Goal: Navigation & Orientation: Find specific page/section

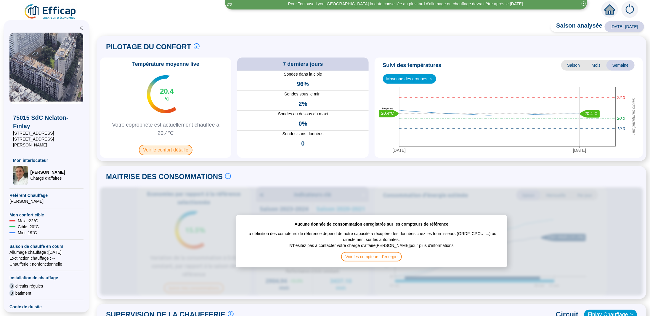
click at [170, 150] on span "Voir le confort détaillé" at bounding box center [166, 150] width 54 height 11
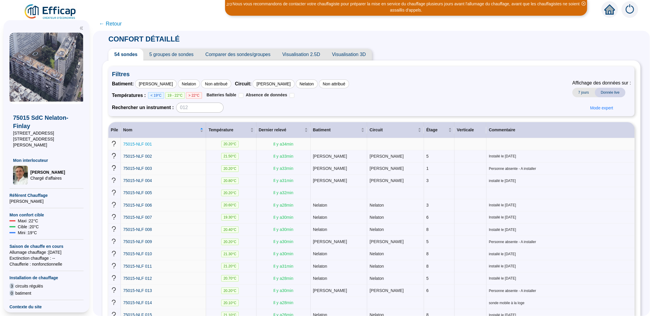
click at [147, 144] on span "75015-NLF 001" at bounding box center [137, 144] width 29 height 5
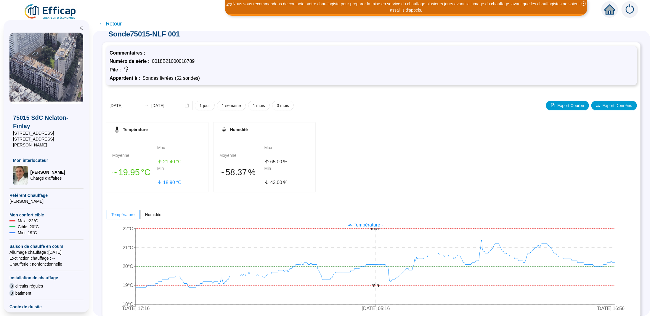
scroll to position [12, 0]
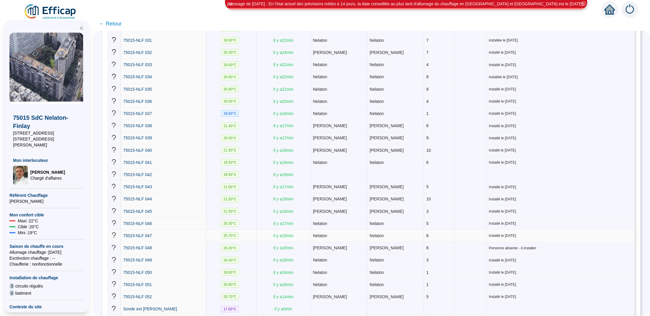
scroll to position [495, 0]
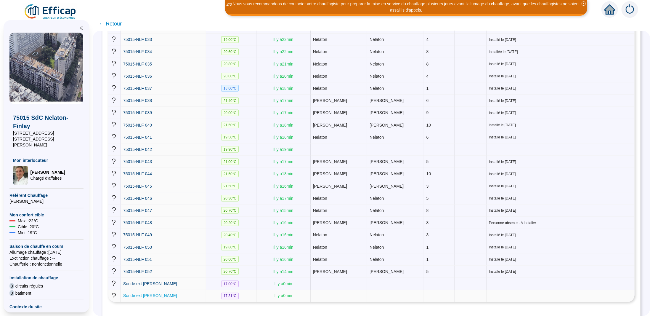
click at [148, 293] on span "Sonde ext [PERSON_NAME]" at bounding box center [150, 295] width 54 height 5
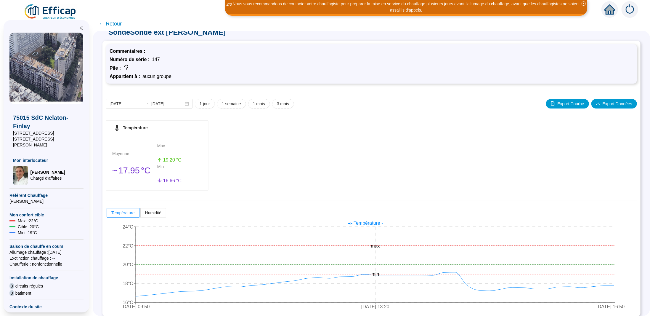
scroll to position [12, 0]
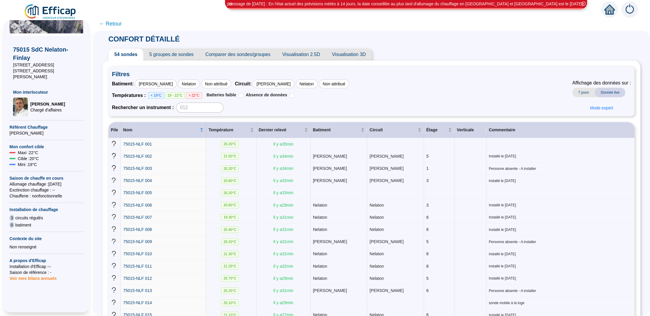
scroll to position [89, 0]
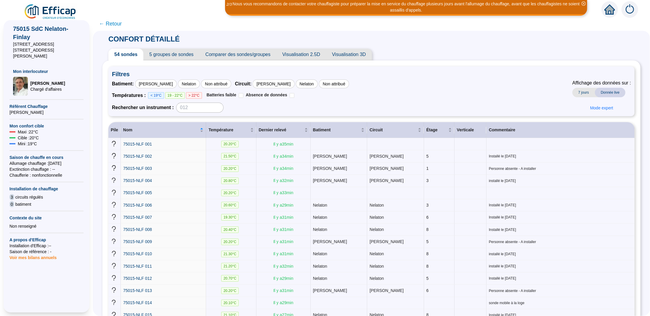
click at [177, 53] on span "5 groupes de sondes" at bounding box center [171, 55] width 56 height 12
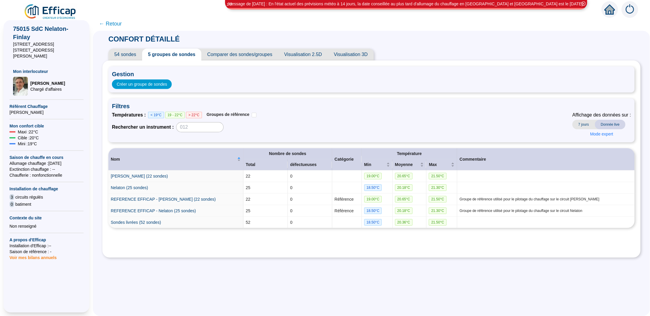
click at [350, 54] on span "Visualisation 3D" at bounding box center [351, 55] width 46 height 12
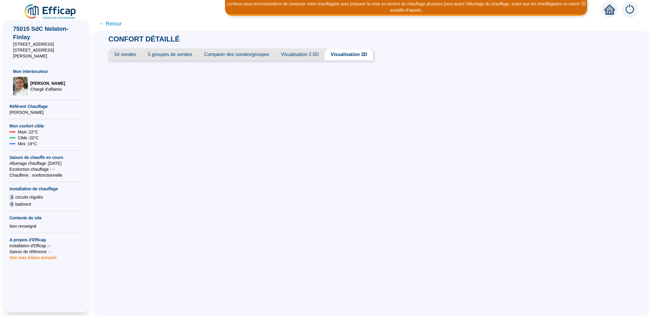
click at [584, 3] on icon "close-circle" at bounding box center [584, 3] width 4 height 4
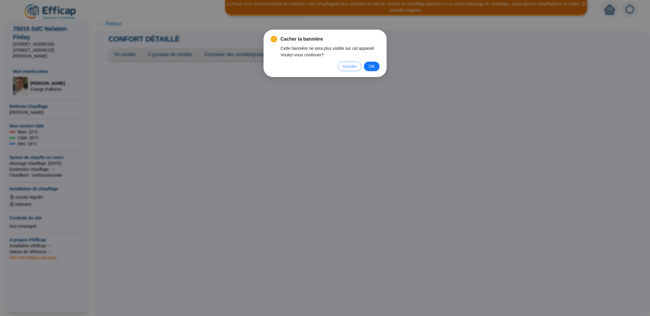
click at [349, 67] on span "Annuler" at bounding box center [350, 66] width 14 height 7
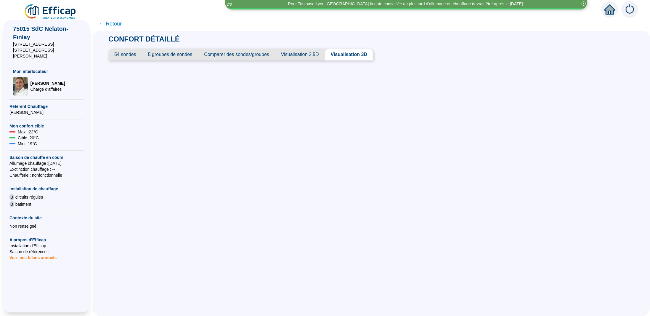
click at [630, 10] on img at bounding box center [630, 9] width 17 height 17
